Goal: Ask a question: Seek information or help from site administrators or community

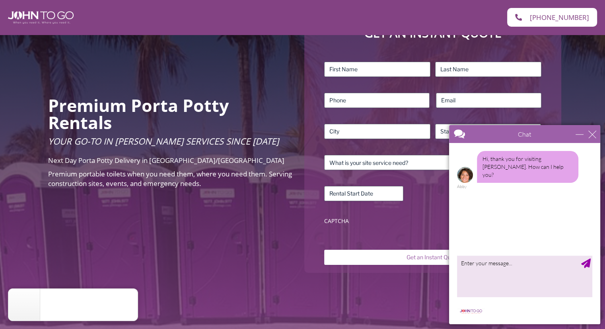
scroll to position [99, 0]
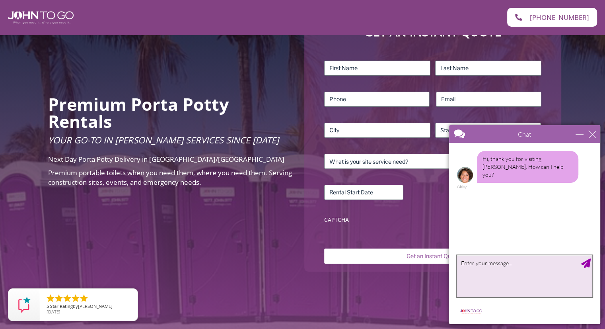
click at [460, 262] on textarea "type your message" at bounding box center [524, 276] width 135 height 42
type textarea "i"
type textarea "I am inquiring about a Porta Potty rental for a [DEMOGRAPHIC_DATA] event in [GE…"
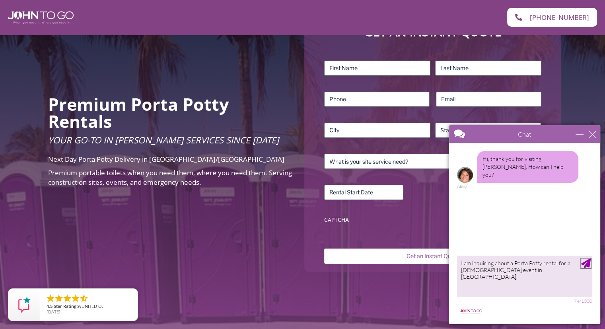
click at [588, 259] on div "Send Message" at bounding box center [586, 263] width 10 height 10
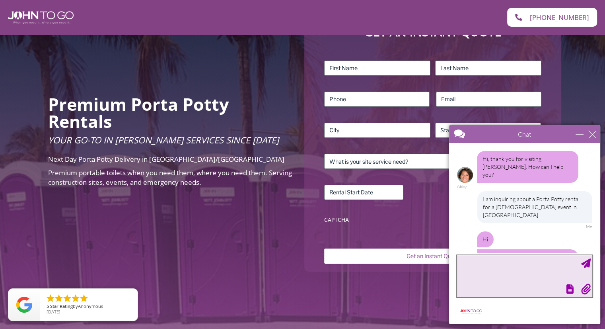
scroll to position [21, 0]
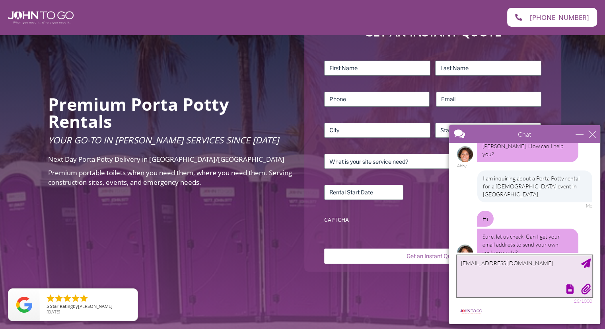
type textarea "[EMAIL_ADDRESS][DOMAIN_NAME]"
click at [588, 259] on div "Send Message" at bounding box center [586, 263] width 10 height 10
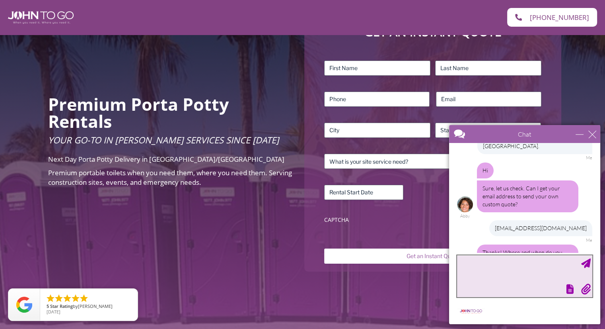
scroll to position [93, 0]
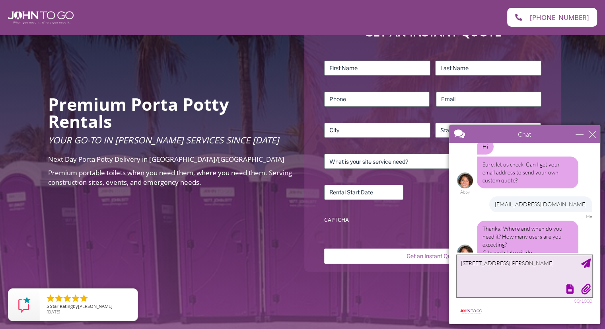
click at [490, 265] on textarea "[STREET_ADDRESS][PERSON_NAME]" at bounding box center [524, 276] width 135 height 42
drag, startPoint x: 45, startPoint y: 145, endPoint x: 297, endPoint y: 260, distance: 277.1
click at [297, 260] on div "Premium Porta Potty Rentals Your Go-To in [PERSON_NAME] Services Since [DATE] N…" at bounding box center [302, 143] width 605 height 415
click at [492, 264] on textarea "[STREET_ADDRESS][PERSON_NAME]" at bounding box center [524, 276] width 135 height 42
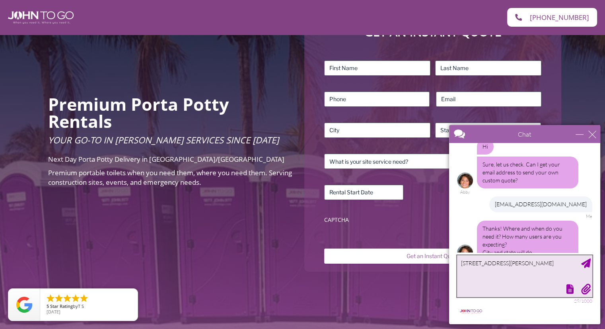
type textarea "[STREET_ADDRESS][PERSON_NAME]"
click at [538, 263] on textarea "[STREET_ADDRESS][PERSON_NAME]" at bounding box center [524, 276] width 135 height 42
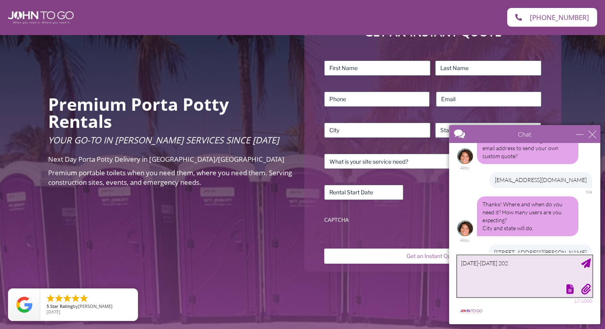
type textarea "[DATE]-[DATE]"
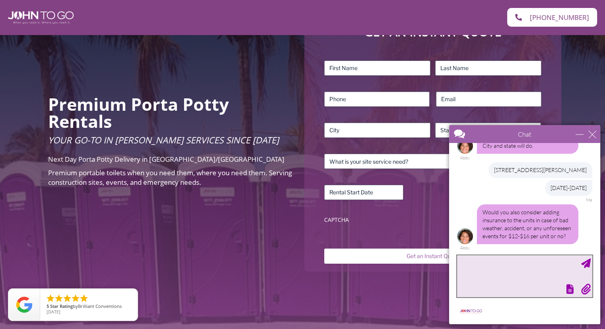
scroll to position [183, 0]
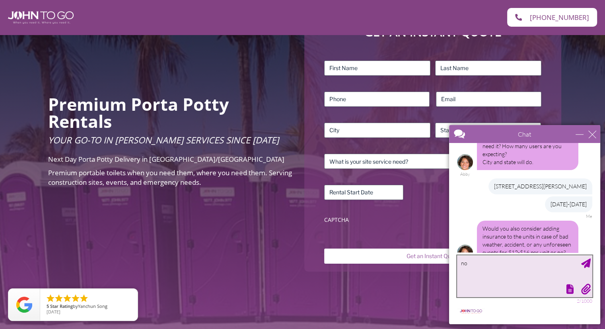
type textarea "n"
type textarea "No thank you."
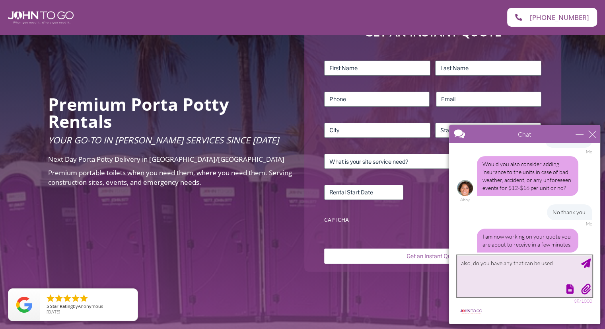
scroll to position [273, 0]
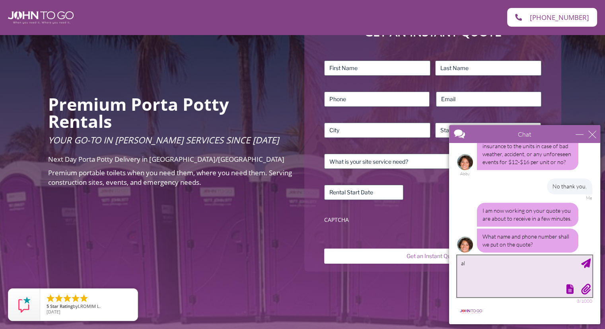
type textarea "a"
type textarea "[PERSON_NAME], [PHONE_NUMBER]"
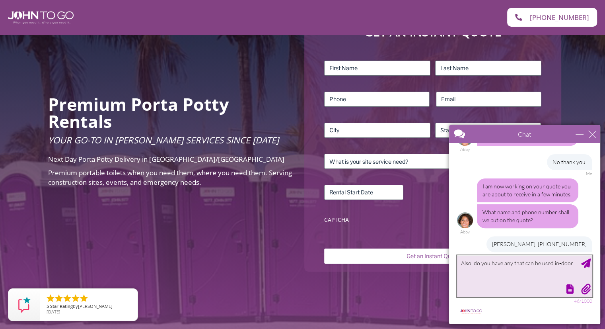
type textarea "Also, do you have any that can be used in-doors"
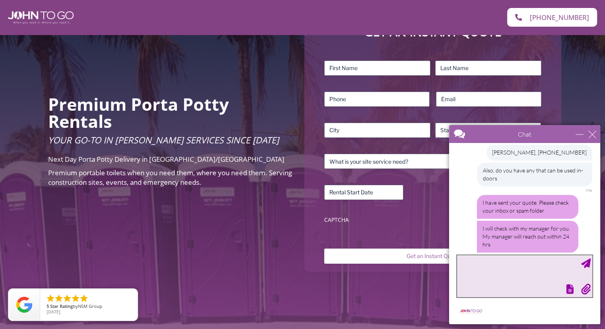
scroll to position [407, 0]
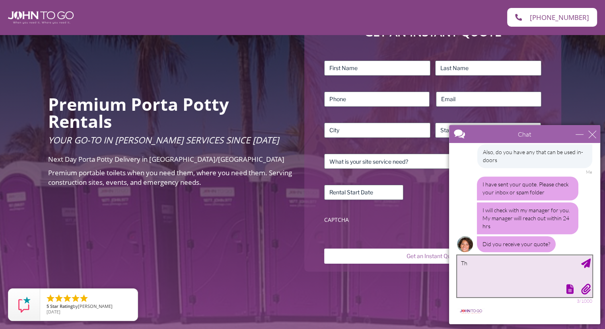
type textarea "T"
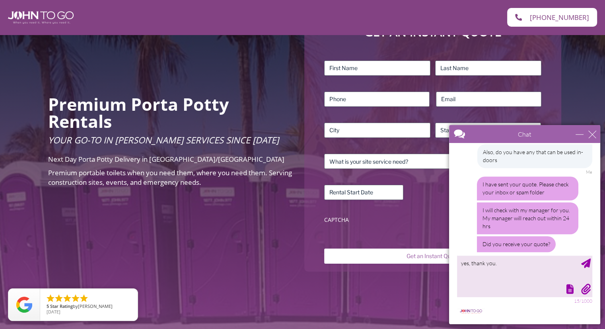
scroll to position [457, 0]
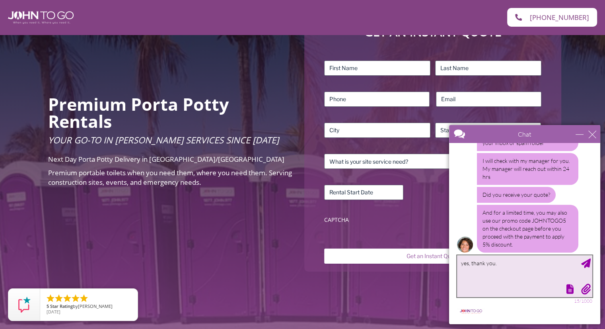
click at [499, 263] on textarea "yes, thank you." at bounding box center [524, 276] width 135 height 42
type textarea "yes, thank you. I will review and get back to the company."
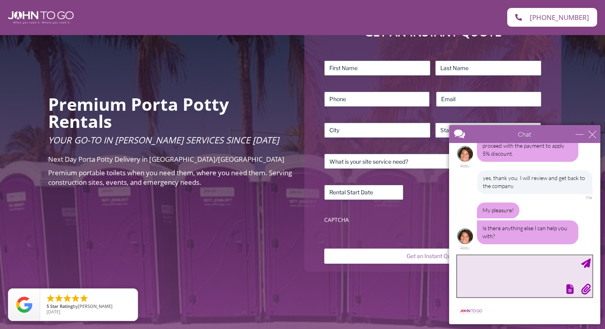
scroll to position [539, 0]
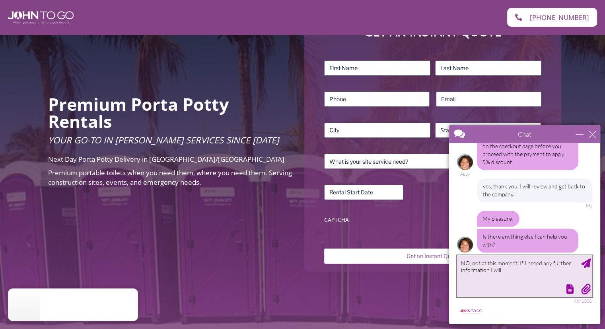
click at [537, 265] on textarea "NO, not at this moment. If I neeed any further information I will" at bounding box center [524, 276] width 135 height 42
click at [504, 272] on textarea "NO, not at this moment. If I need any further information I will" at bounding box center [524, 276] width 135 height 42
click at [470, 265] on textarea "NO, not at this moment. If I need any further information I will reach out to y…" at bounding box center [524, 276] width 135 height 42
type textarea "No, not at this moment. If I need any further information I will reach out to y…"
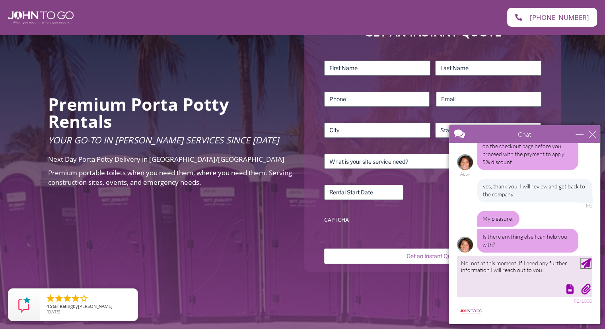
click at [584, 265] on div "Send Message" at bounding box center [586, 263] width 10 height 10
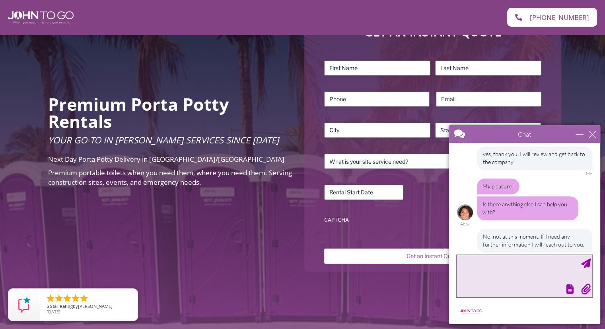
scroll to position [603, 0]
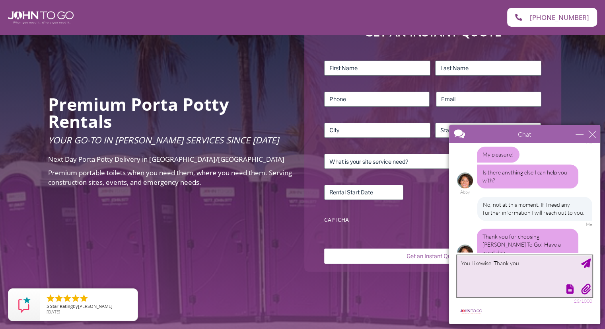
type textarea "You Likewise. Thank you."
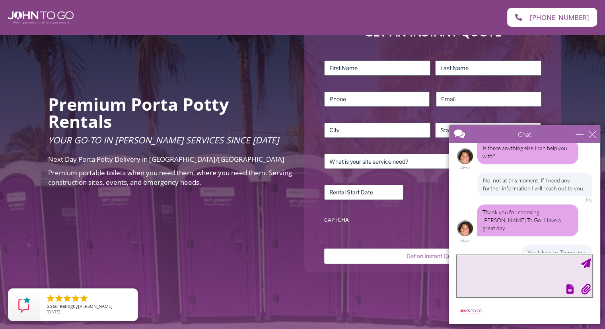
scroll to position [652, 0]
